Goal: Task Accomplishment & Management: Manage account settings

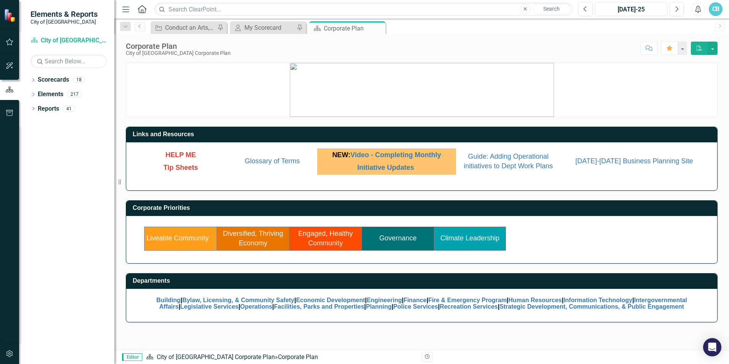
click at [641, 8] on div "[DATE]-25" at bounding box center [632, 9] width 68 height 9
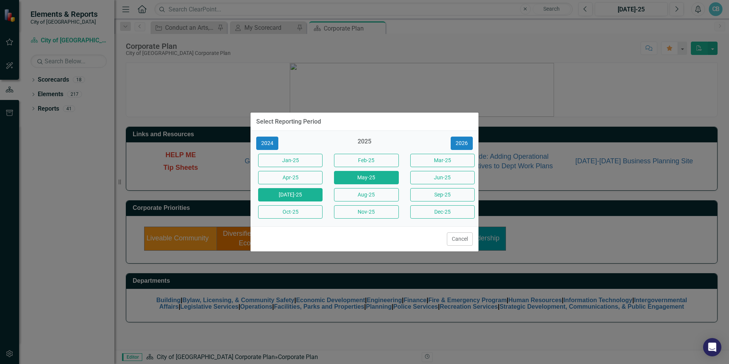
click at [354, 177] on button "May-25" at bounding box center [366, 177] width 64 height 13
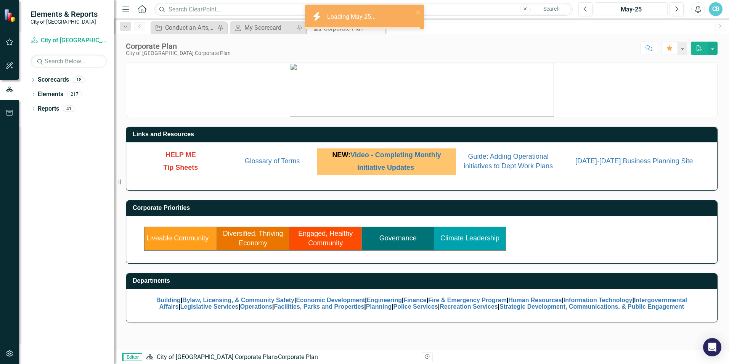
click at [624, 10] on div "May-25" at bounding box center [632, 9] width 68 height 9
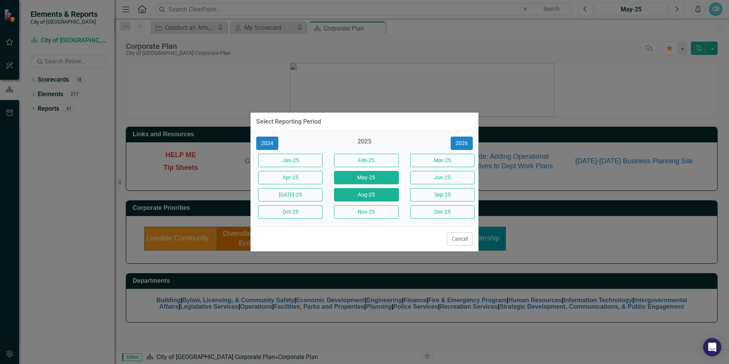
click at [368, 192] on button "Aug-25" at bounding box center [366, 194] width 64 height 13
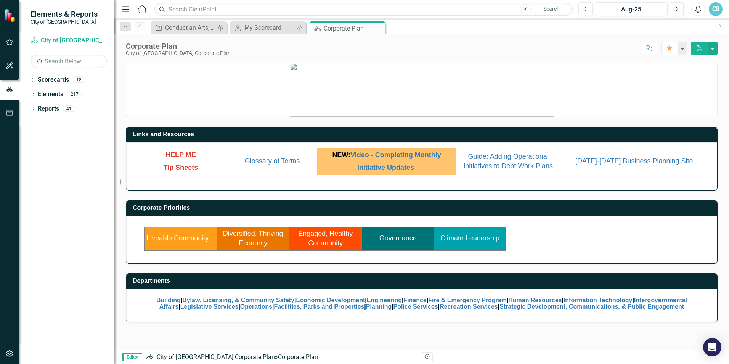
click at [315, 240] on link "Engaged, Healthy Community" at bounding box center [325, 239] width 55 height 18
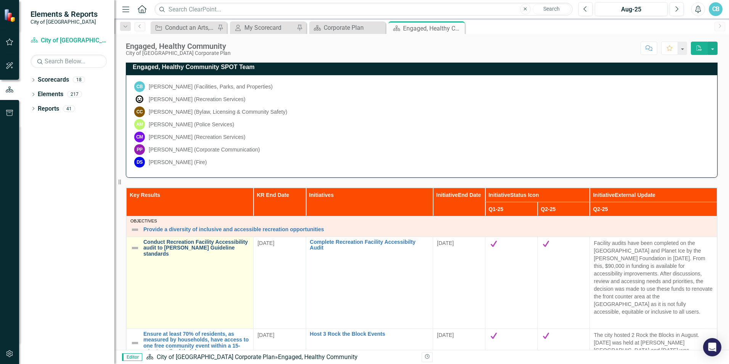
click at [144, 247] on link "Conduct Recreation Facility Accessibility audit to [PERSON_NAME] Guideline stan…" at bounding box center [196, 248] width 106 height 18
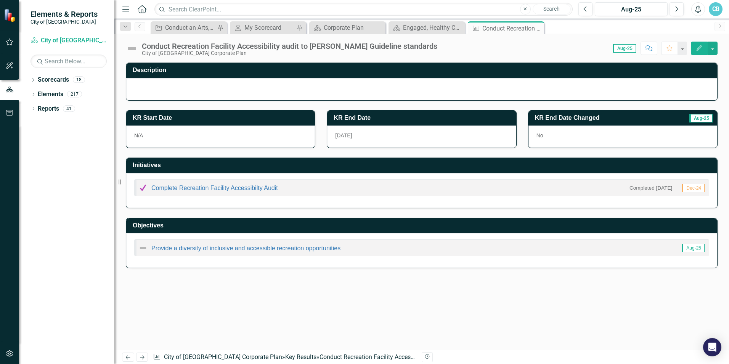
click at [134, 45] on img at bounding box center [132, 48] width 12 height 12
click at [135, 50] on img at bounding box center [132, 48] width 12 height 12
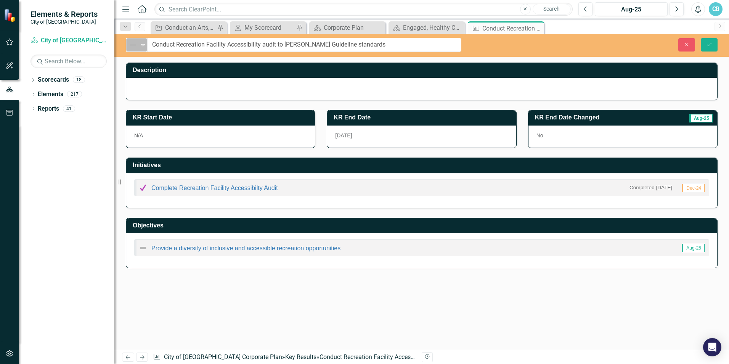
click at [142, 45] on icon at bounding box center [143, 45] width 4 height 2
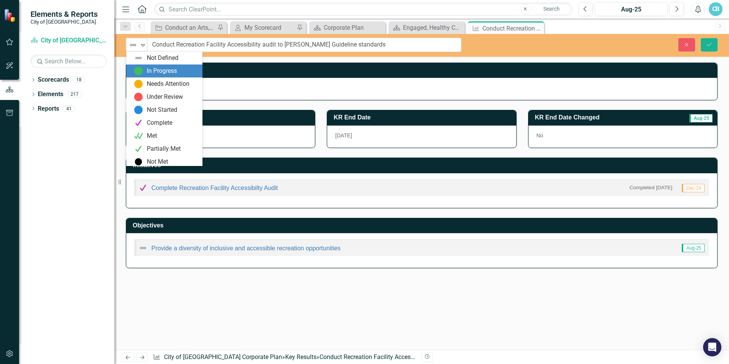
click at [154, 72] on div "In Progress" at bounding box center [162, 71] width 30 height 9
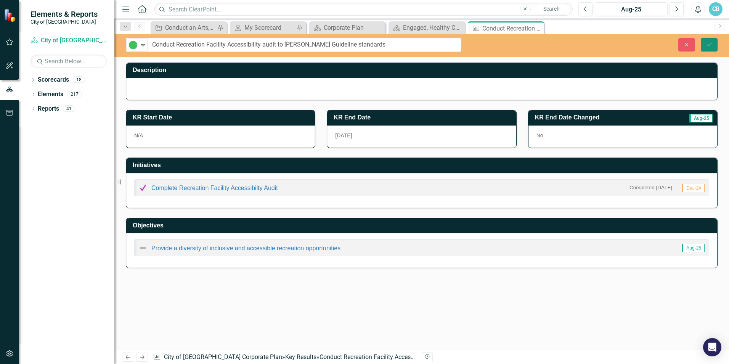
click at [713, 45] on icon "Save" at bounding box center [709, 44] width 7 height 5
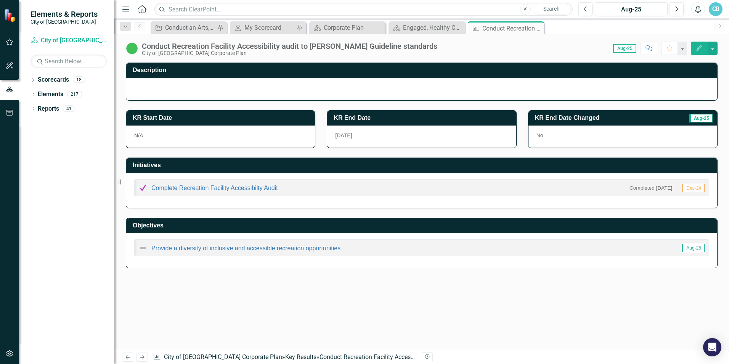
click at [134, 48] on img at bounding box center [132, 48] width 12 height 12
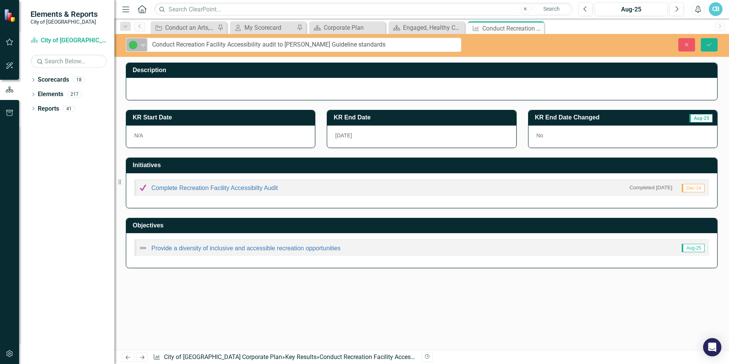
click at [142, 44] on icon "Expand" at bounding box center [143, 45] width 8 height 6
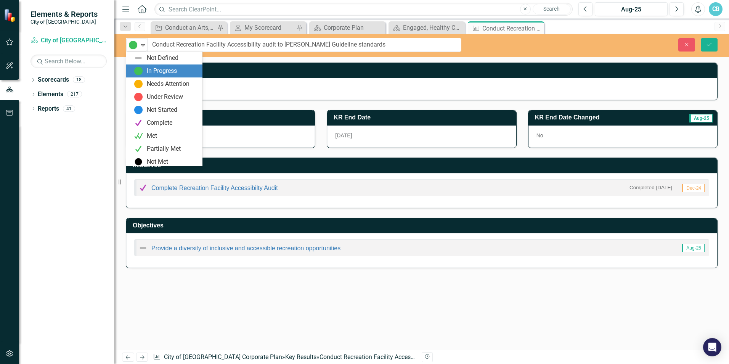
scroll to position [2, 0]
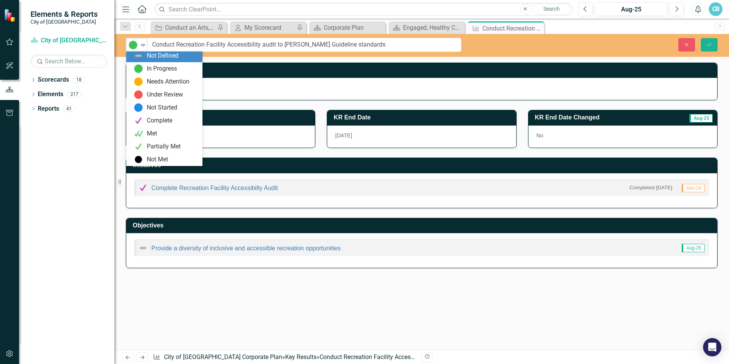
click at [139, 55] on img at bounding box center [138, 55] width 9 height 9
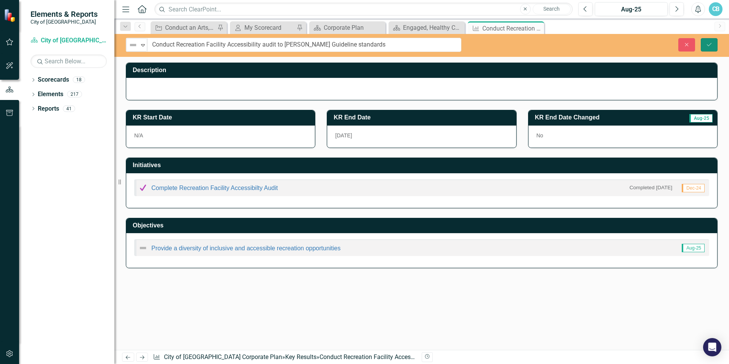
click at [714, 44] on button "Save" at bounding box center [709, 44] width 17 height 13
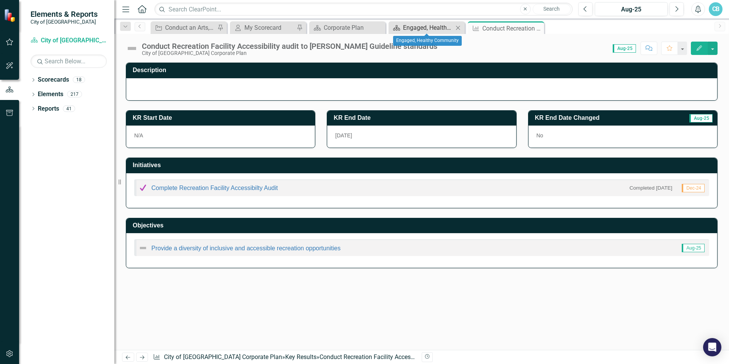
click at [407, 26] on div "Engaged, Healthy Community" at bounding box center [428, 28] width 50 height 10
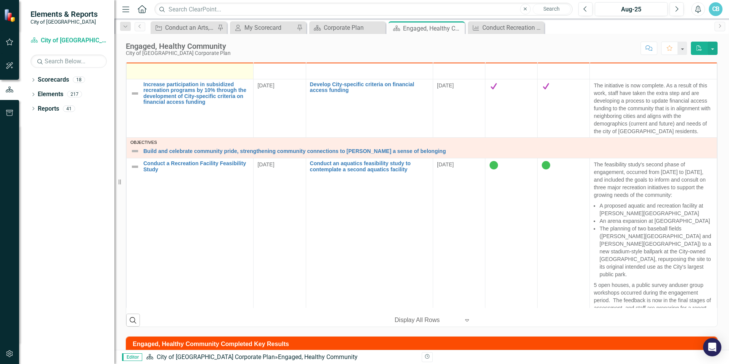
scroll to position [343, 0]
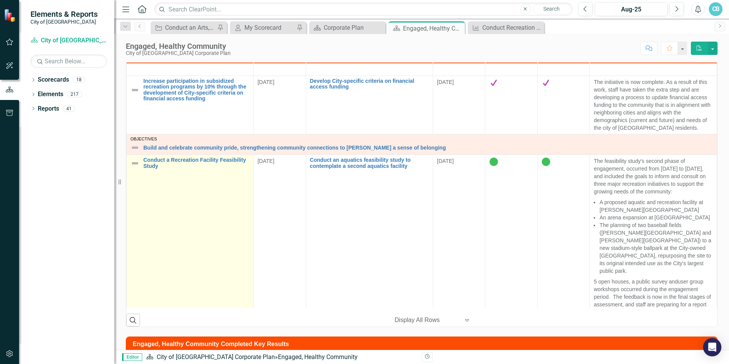
click at [137, 159] on img at bounding box center [134, 163] width 9 height 9
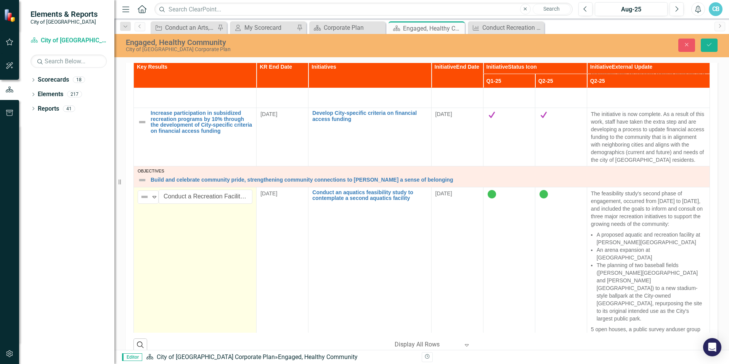
drag, startPoint x: 117, startPoint y: 37, endPoint x: 121, endPoint y: 37, distance: 4.2
click at [117, 37] on div "Resize" at bounding box center [117, 182] width 6 height 364
click at [129, 42] on div "Engaged, Healthy Community" at bounding box center [293, 42] width 331 height 8
click at [140, 46] on div "Engaged, Healthy Community" at bounding box center [293, 42] width 331 height 8
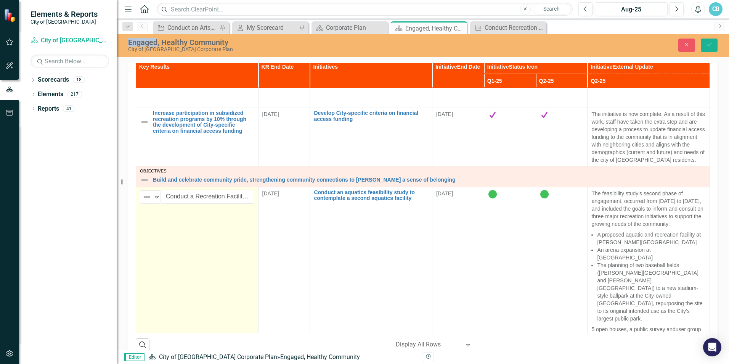
click at [220, 273] on td "Not Defined Expand Conduct a Recreation Facility Feasibility Study Edit Edit Ke…" at bounding box center [197, 276] width 122 height 179
click at [227, 269] on td "Not Defined Expand Conduct a Recreation Facility Feasibility Study Edit Edit Ke…" at bounding box center [197, 276] width 122 height 179
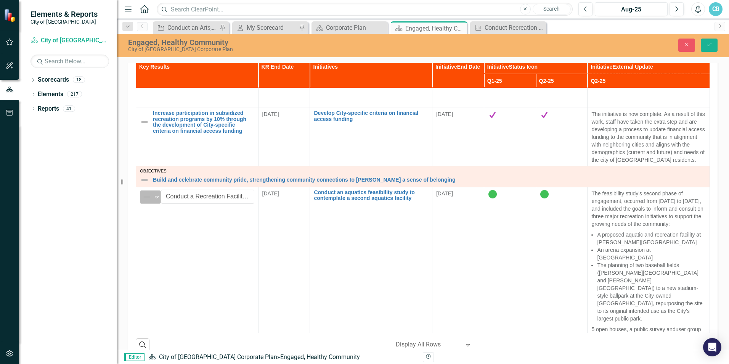
click at [159, 194] on icon "Expand" at bounding box center [157, 197] width 8 height 6
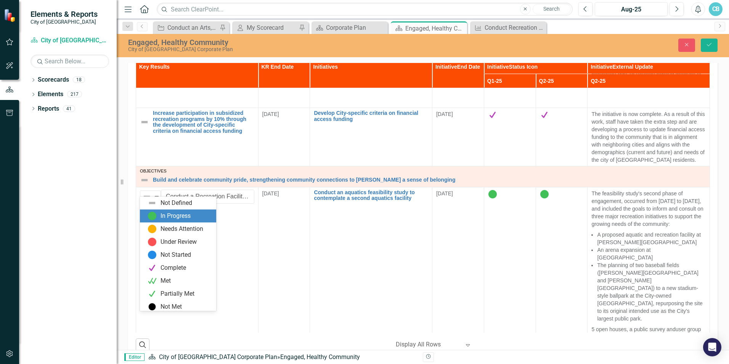
click at [174, 218] on div "In Progress" at bounding box center [176, 216] width 30 height 9
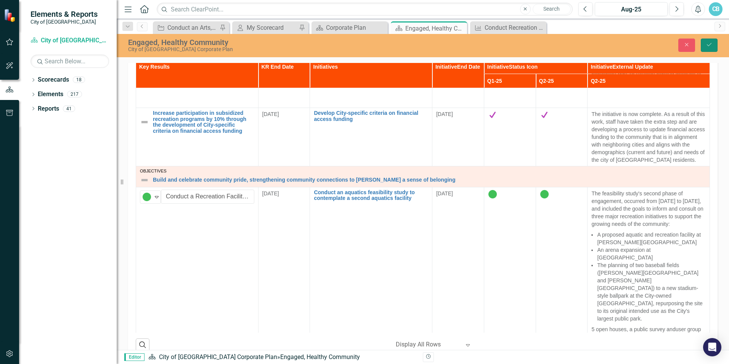
click at [710, 44] on icon "Save" at bounding box center [709, 44] width 7 height 5
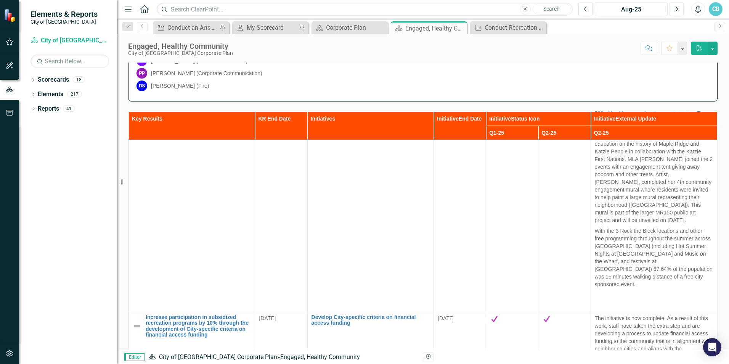
scroll to position [458, 0]
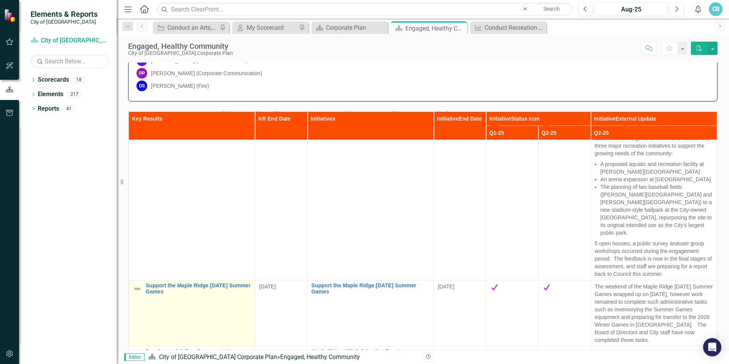
click at [137, 284] on img at bounding box center [137, 288] width 9 height 9
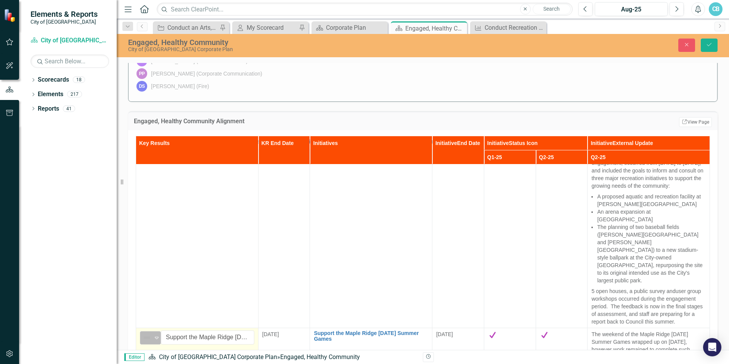
click at [155, 335] on icon "Expand" at bounding box center [157, 338] width 8 height 6
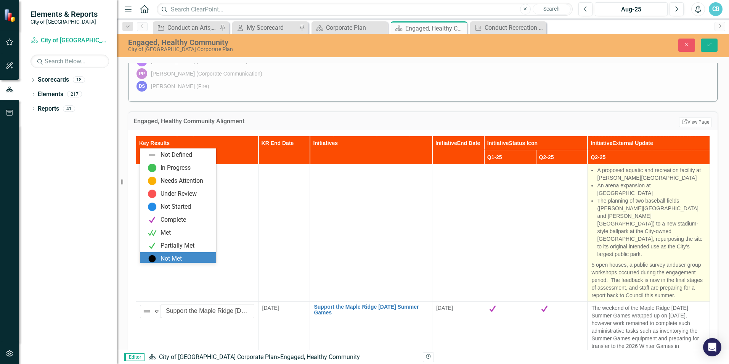
scroll to position [496, 0]
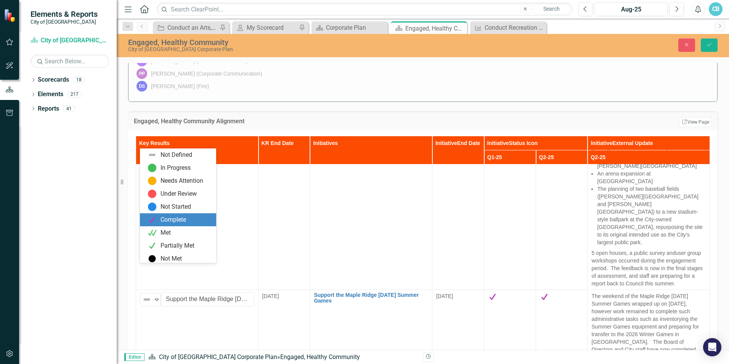
click at [179, 215] on div "Complete" at bounding box center [178, 219] width 76 height 13
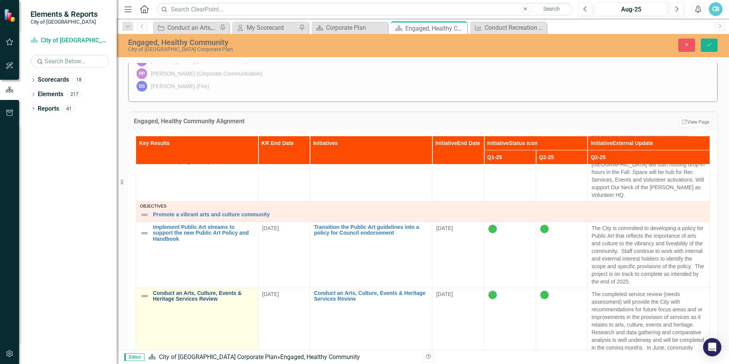
scroll to position [801, 0]
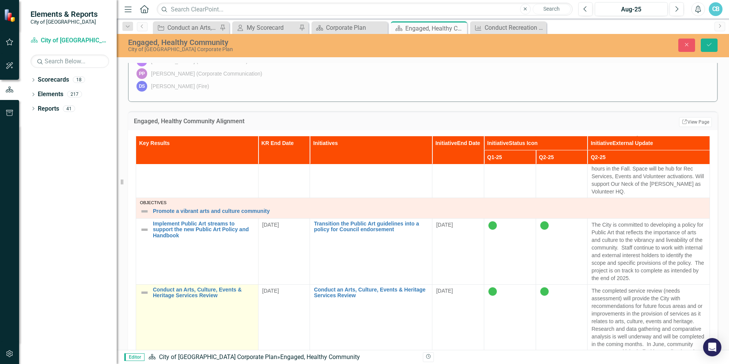
click at [149, 288] on img at bounding box center [144, 292] width 9 height 9
click at [158, 293] on icon at bounding box center [157, 294] width 4 height 2
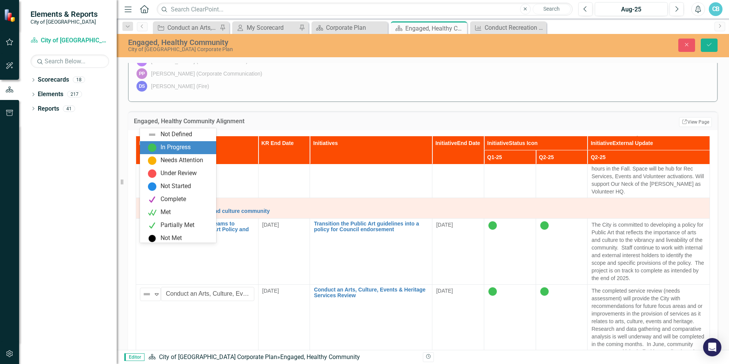
click at [186, 145] on div "In Progress" at bounding box center [176, 147] width 30 height 9
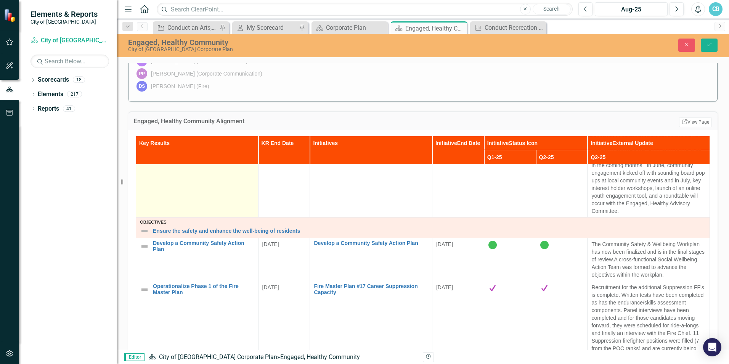
scroll to position [992, 0]
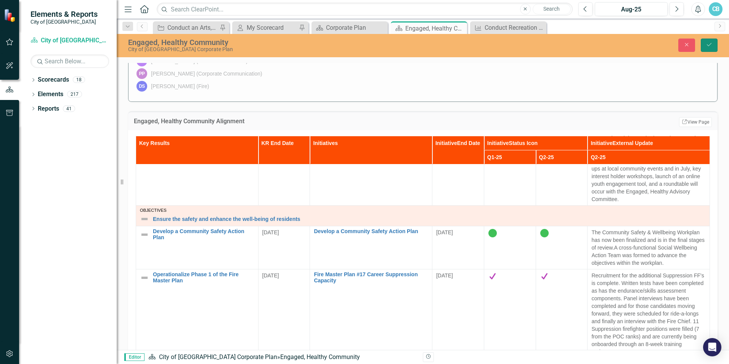
click at [712, 44] on icon "Save" at bounding box center [709, 44] width 7 height 5
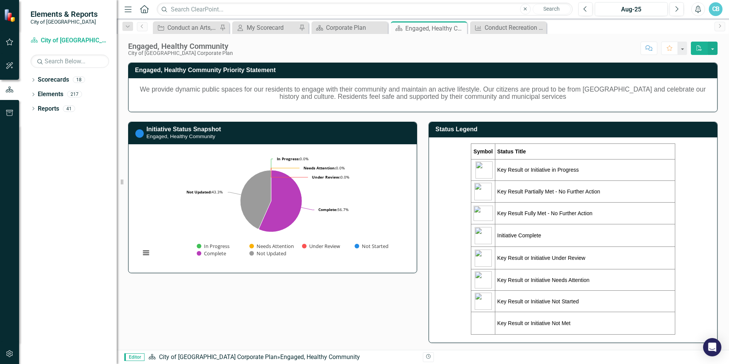
click at [307, 327] on div "Engaged, Healthy Community Priority Statement We provide dynamic public spaces …" at bounding box center [422, 287] width 601 height 468
click at [721, 9] on div "CB" at bounding box center [716, 9] width 14 height 14
click at [689, 99] on link "Logout Log Out" at bounding box center [692, 96] width 60 height 14
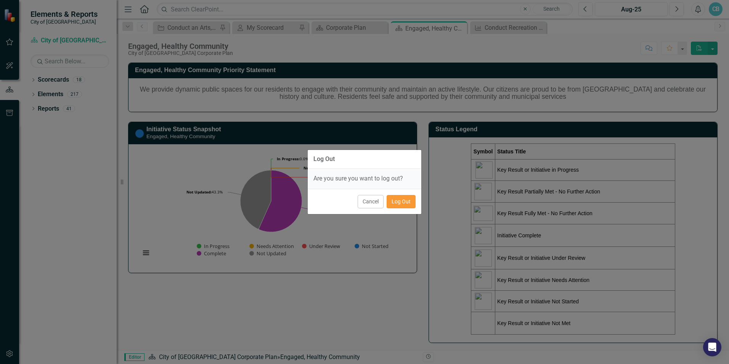
click at [403, 203] on button "Log Out" at bounding box center [401, 201] width 29 height 13
